Goal: Find specific page/section: Find specific page/section

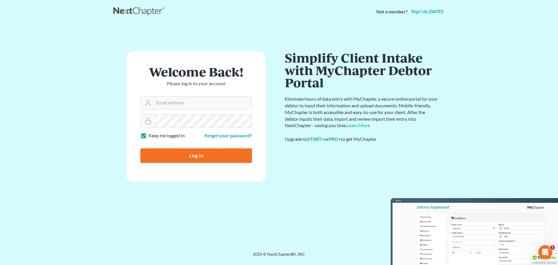
type input "[PERSON_NAME][EMAIL_ADDRESS][DOMAIN_NAME]"
click at [164, 153] on input "Log In" at bounding box center [196, 155] width 112 height 15
type input "Thinking..."
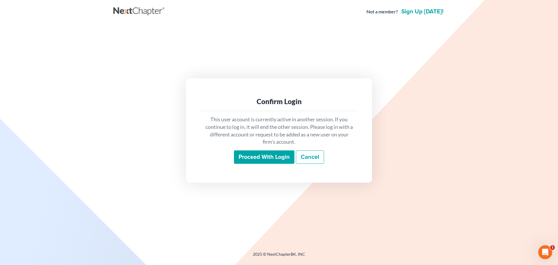
click at [256, 157] on input "Proceed with login" at bounding box center [264, 156] width 60 height 13
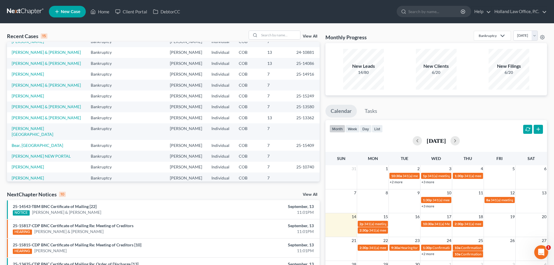
scroll to position [40, 0]
click at [266, 32] on input "search" at bounding box center [279, 35] width 41 height 8
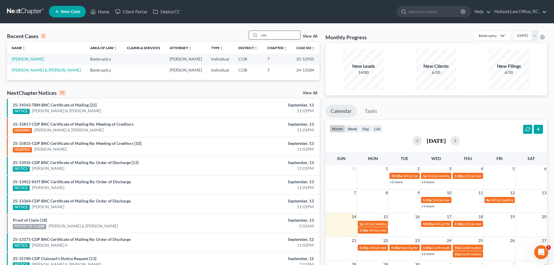
scroll to position [0, 0]
type input "cox"
click at [23, 59] on link "Cox, Jodi" at bounding box center [28, 58] width 32 height 5
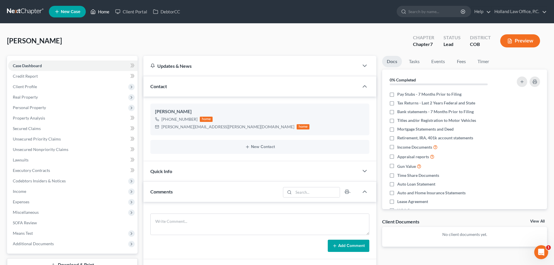
click at [103, 12] on link "Home" at bounding box center [99, 11] width 25 height 10
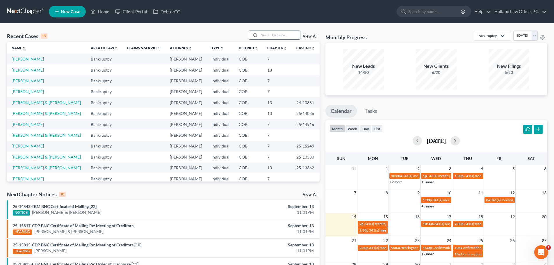
click at [269, 34] on input "search" at bounding box center [279, 35] width 41 height 8
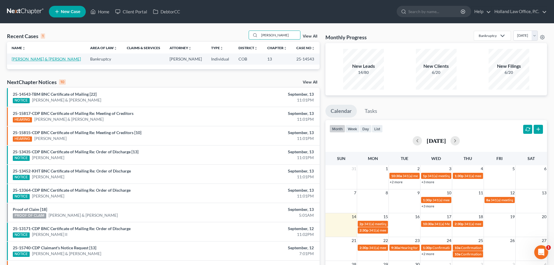
type input "artis"
click at [30, 58] on link "[PERSON_NAME] & [PERSON_NAME]" at bounding box center [46, 58] width 69 height 5
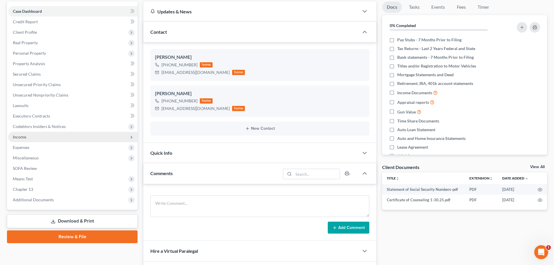
scroll to position [58, 0]
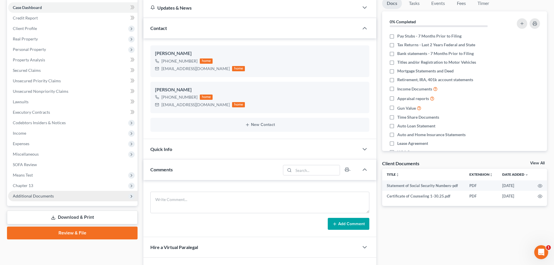
click at [40, 197] on span "Additional Documents" at bounding box center [33, 195] width 41 height 5
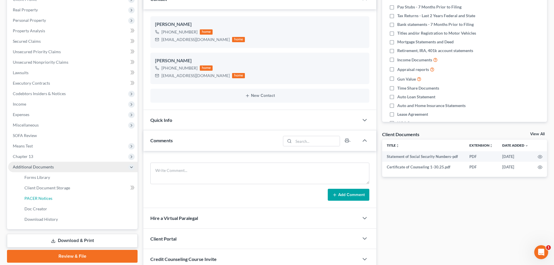
click at [40, 197] on span "PACER Notices" at bounding box center [38, 198] width 28 height 5
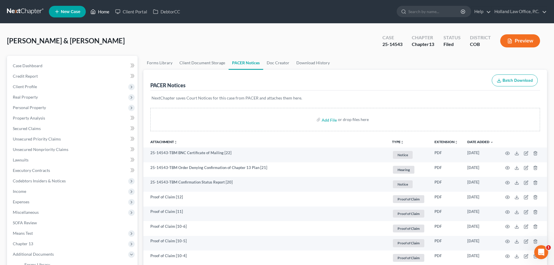
click at [106, 10] on link "Home" at bounding box center [99, 11] width 25 height 10
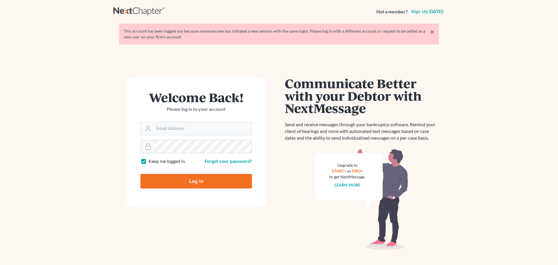
type input "[PERSON_NAME][EMAIL_ADDRESS][DOMAIN_NAME]"
click at [179, 183] on input "Log In" at bounding box center [196, 181] width 112 height 15
type input "Thinking..."
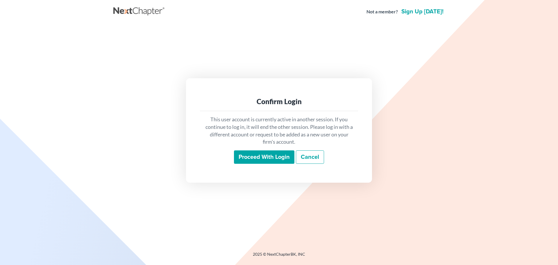
click at [240, 157] on input "Proceed with login" at bounding box center [264, 156] width 60 height 13
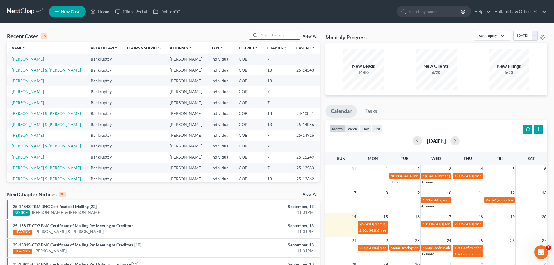
click at [274, 33] on input "search" at bounding box center [279, 35] width 41 height 8
paste input "hapter 7 Bankruptcy Bankruptcy [PERSON_NAME] [DATE] 1,000.00 Chapter 13 Bankrup…"
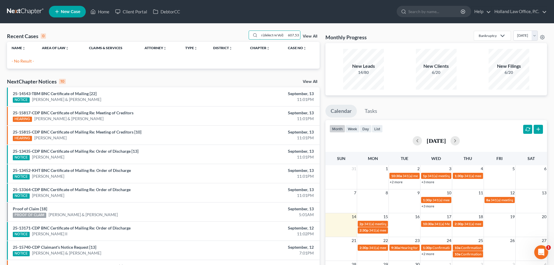
scroll to position [0, 10973]
type input "hapter 7 Bankruptcy Bankruptcy [PERSON_NAME] [DATE] 1,000.00 Chapter 13 Bankrup…"
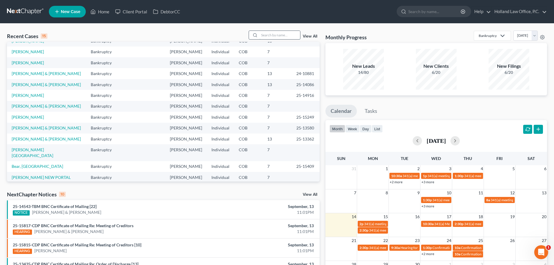
click at [264, 33] on input "search" at bounding box center [279, 35] width 41 height 8
paste input "[PERSON_NAME]"
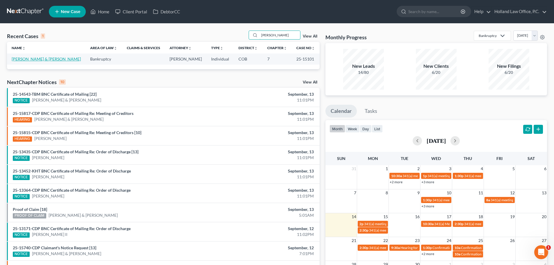
type input "[PERSON_NAME]"
click at [54, 60] on link "[PERSON_NAME] & [PERSON_NAME]" at bounding box center [46, 58] width 69 height 5
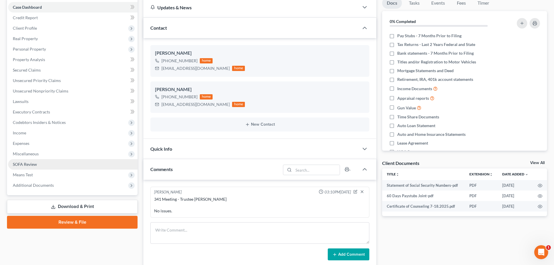
scroll to position [87, 0]
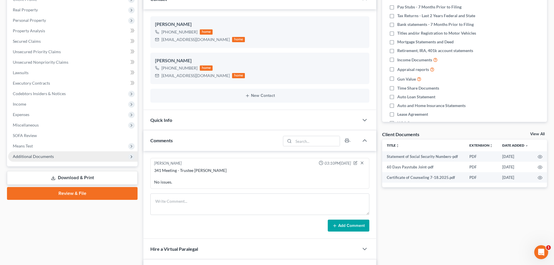
click at [33, 158] on span "Additional Documents" at bounding box center [33, 156] width 41 height 5
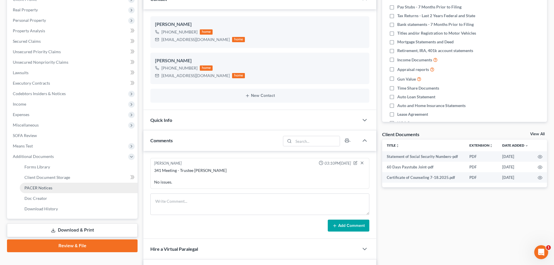
click at [30, 190] on link "PACER Notices" at bounding box center [79, 188] width 118 height 10
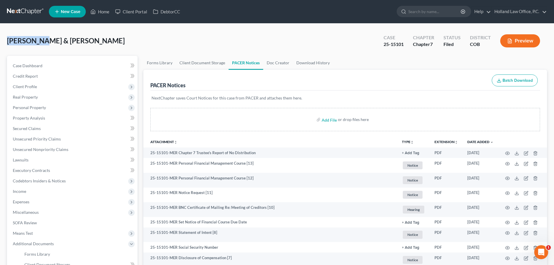
drag, startPoint x: 8, startPoint y: 38, endPoint x: 43, endPoint y: 38, distance: 34.9
click at [43, 38] on span "[PERSON_NAME] & [PERSON_NAME]" at bounding box center [66, 40] width 118 height 8
copy span "[PERSON_NAME]"
